Goal: Task Accomplishment & Management: Manage account settings

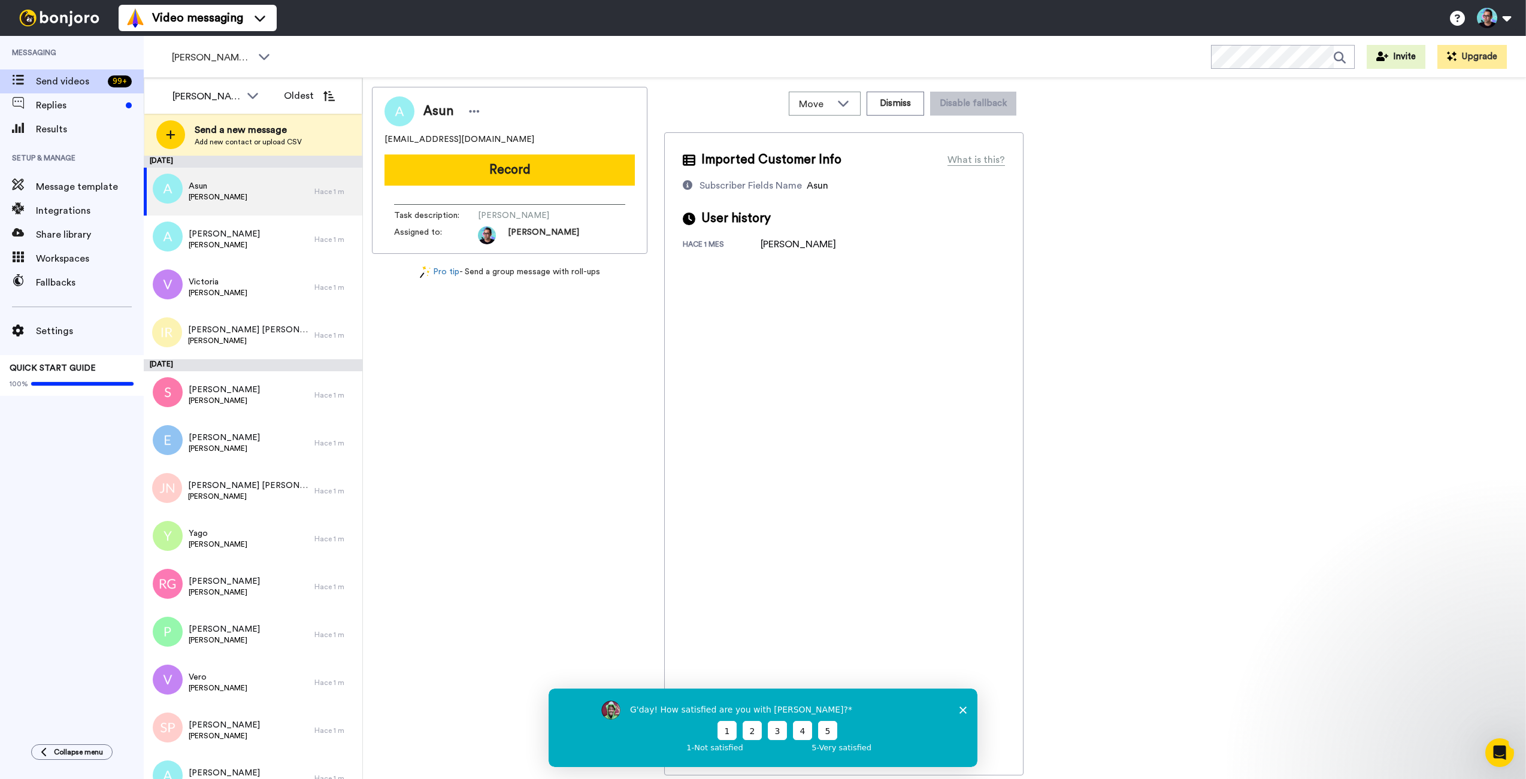
click at [964, 709] on icon "Close survey" at bounding box center [962, 709] width 7 height 7
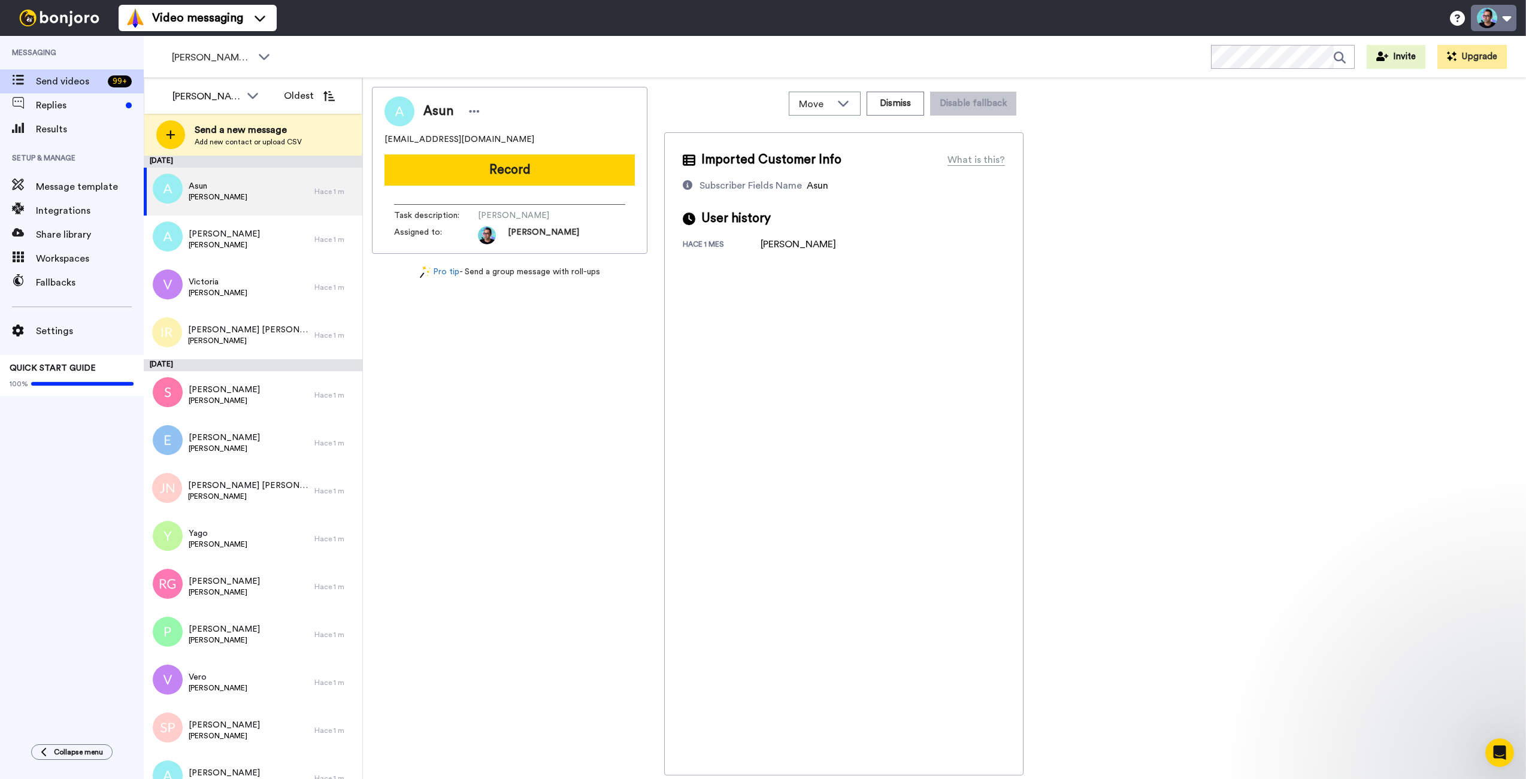
click at [1512, 16] on button at bounding box center [1494, 18] width 46 height 26
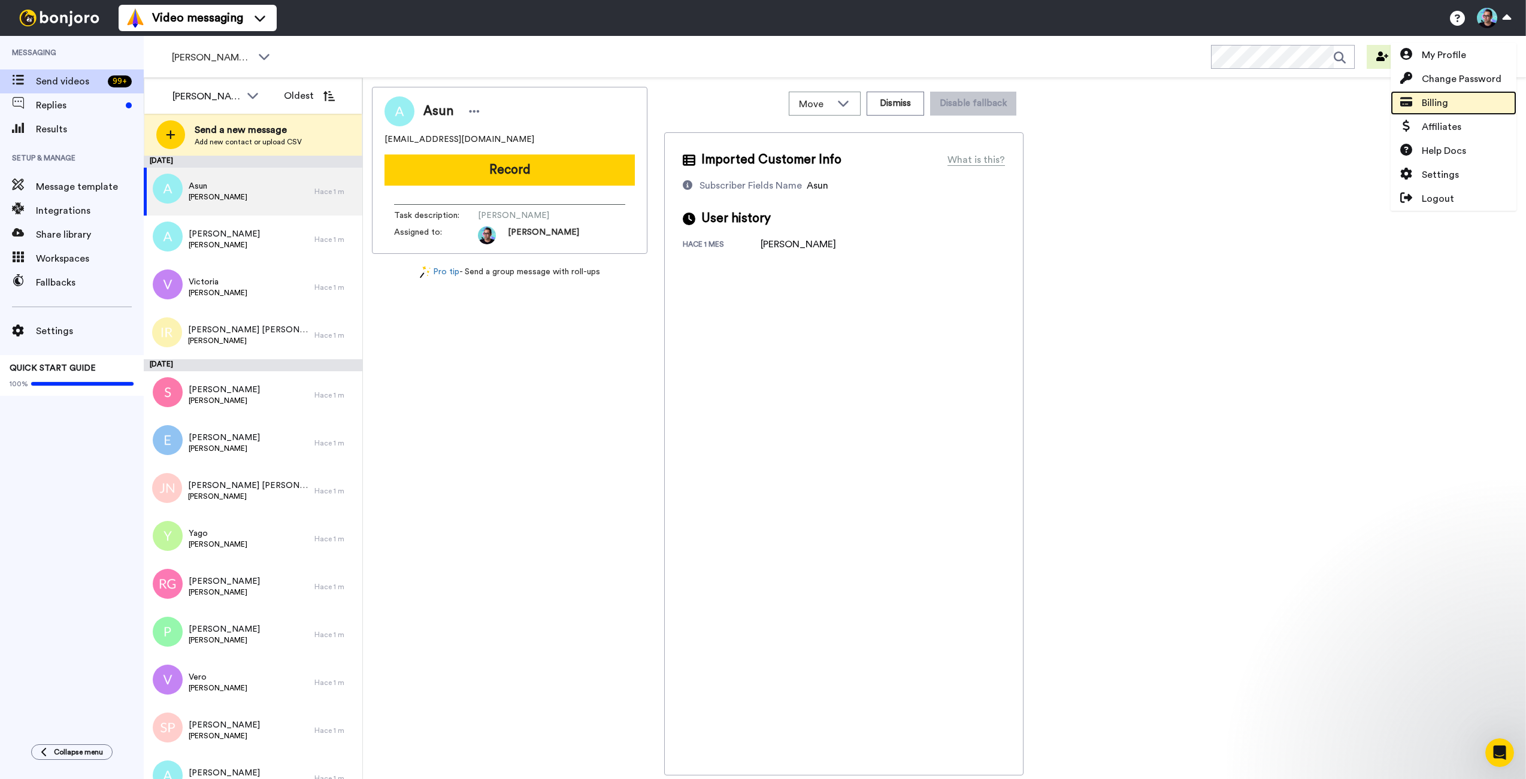
click at [1434, 97] on span "Billing" at bounding box center [1435, 103] width 26 height 14
click at [1451, 49] on span "My Profile" at bounding box center [1444, 55] width 44 height 14
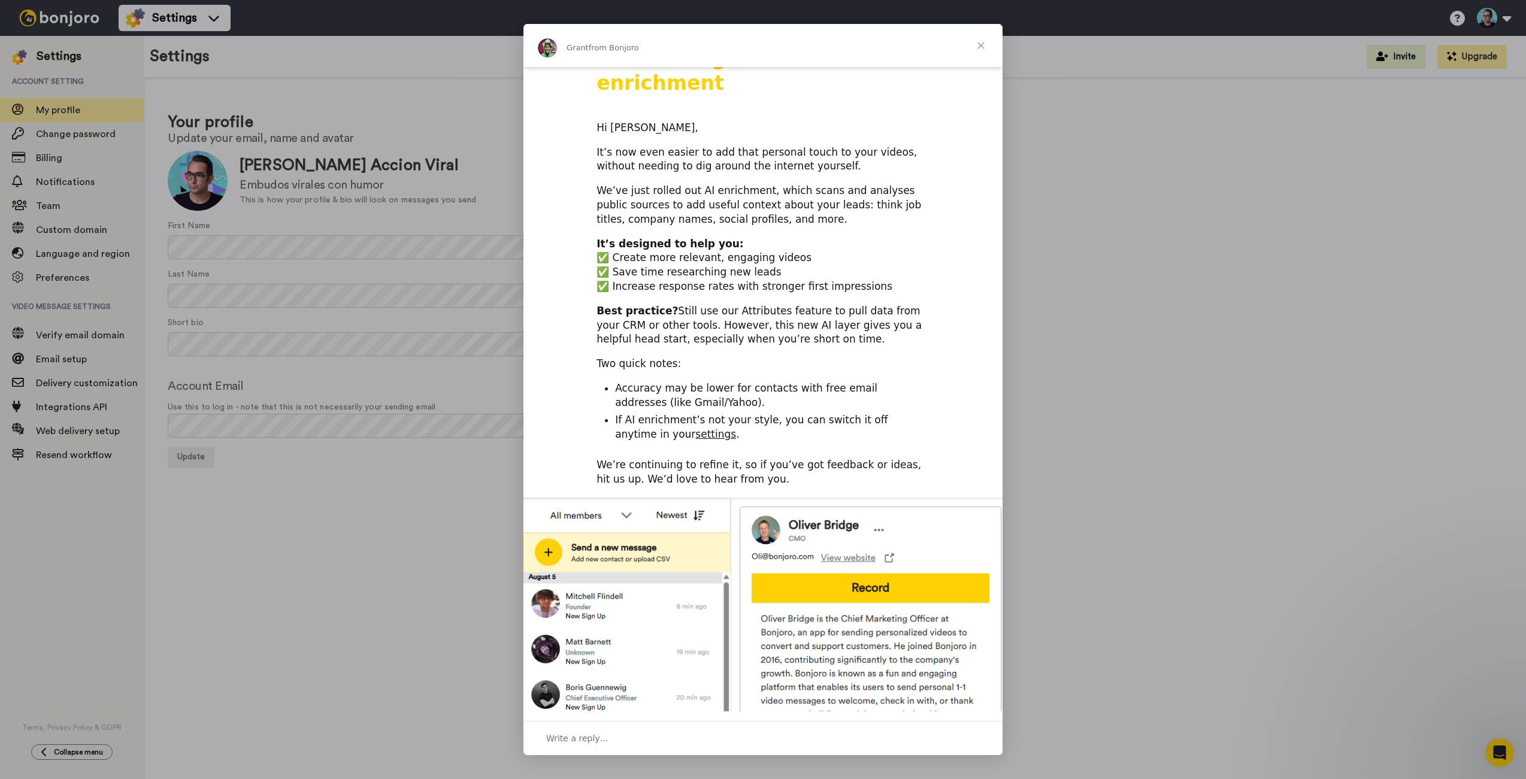
scroll to position [148, 0]
